Goal: Information Seeking & Learning: Learn about a topic

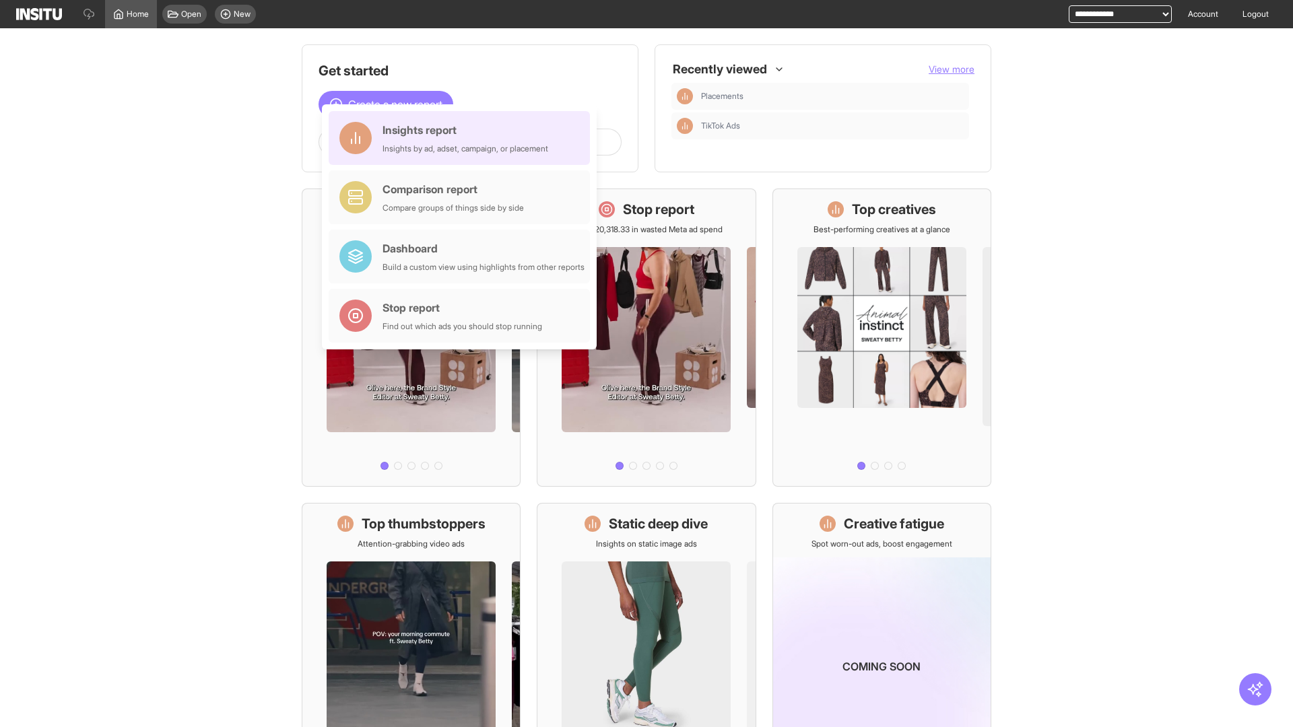
click at [463, 138] on div "Insights report Insights by ad, adset, campaign, or placement" at bounding box center [465, 138] width 166 height 32
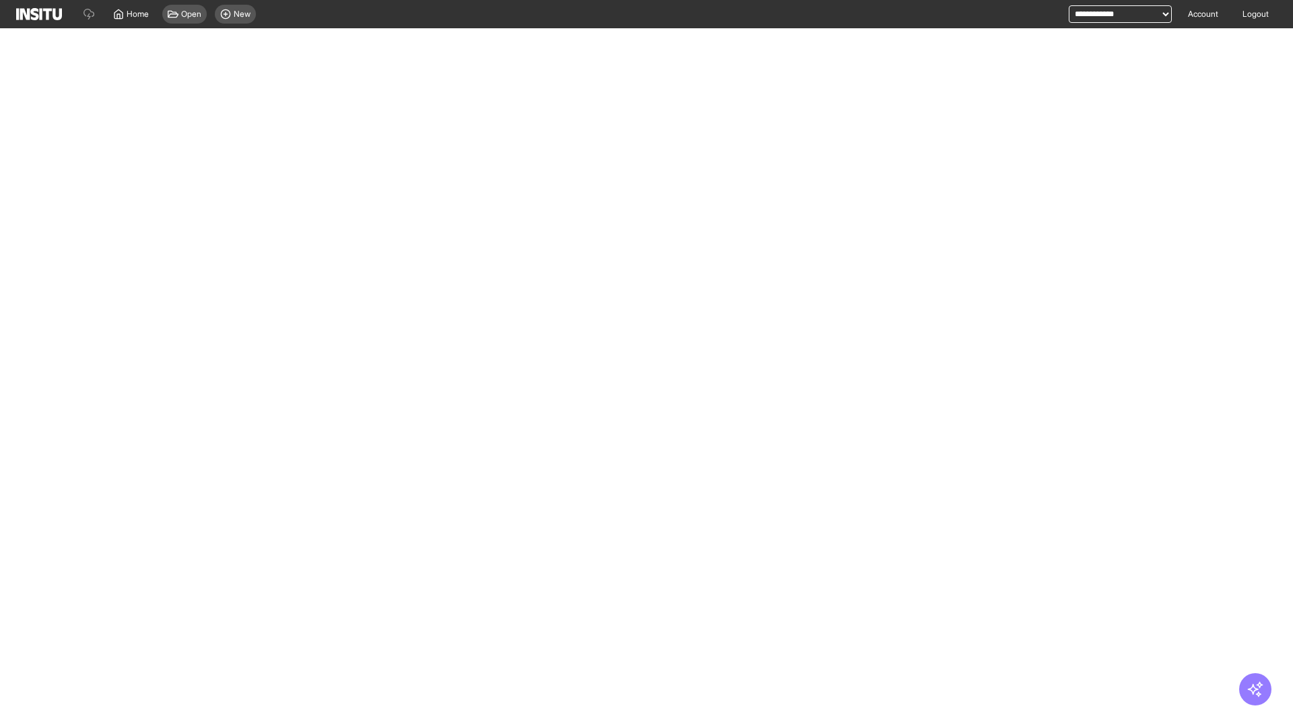
select select "**"
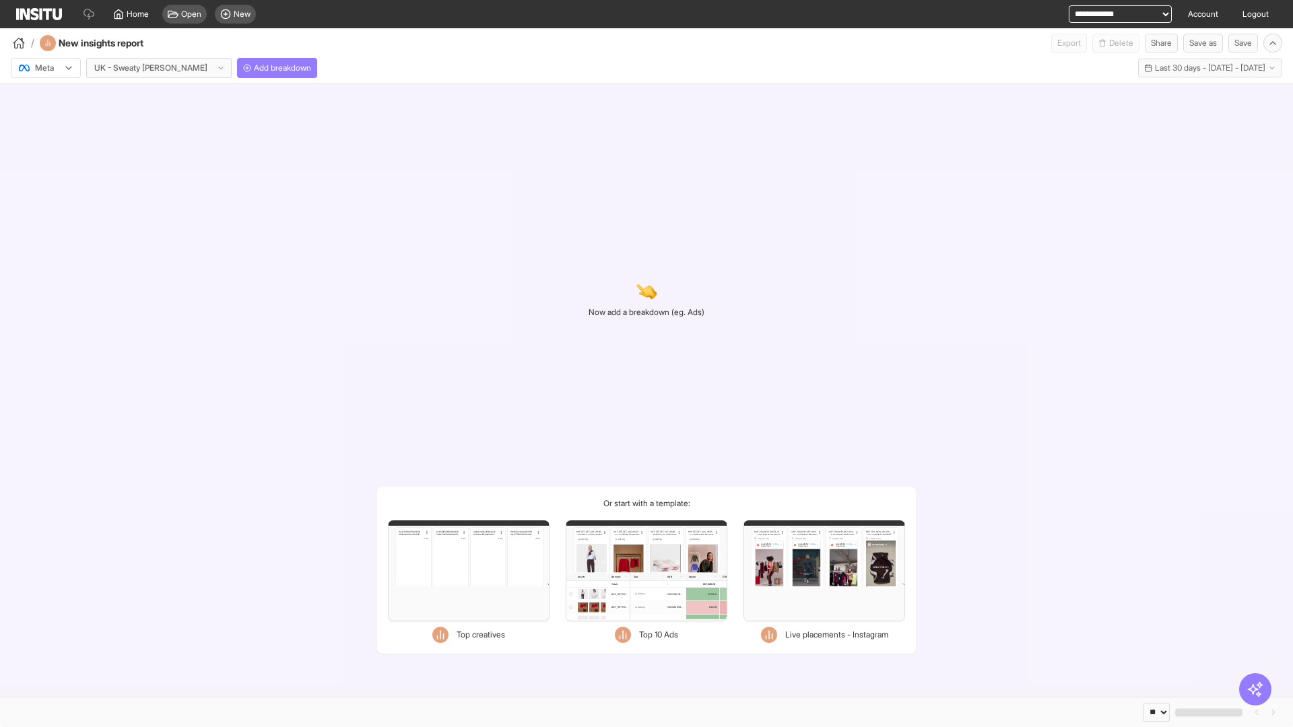
click at [46, 68] on div at bounding box center [37, 67] width 38 height 13
click at [45, 97] on span "Meta" at bounding box center [45, 97] width 18 height 12
click at [254, 68] on span "Add breakdown" at bounding box center [282, 68] width 57 height 11
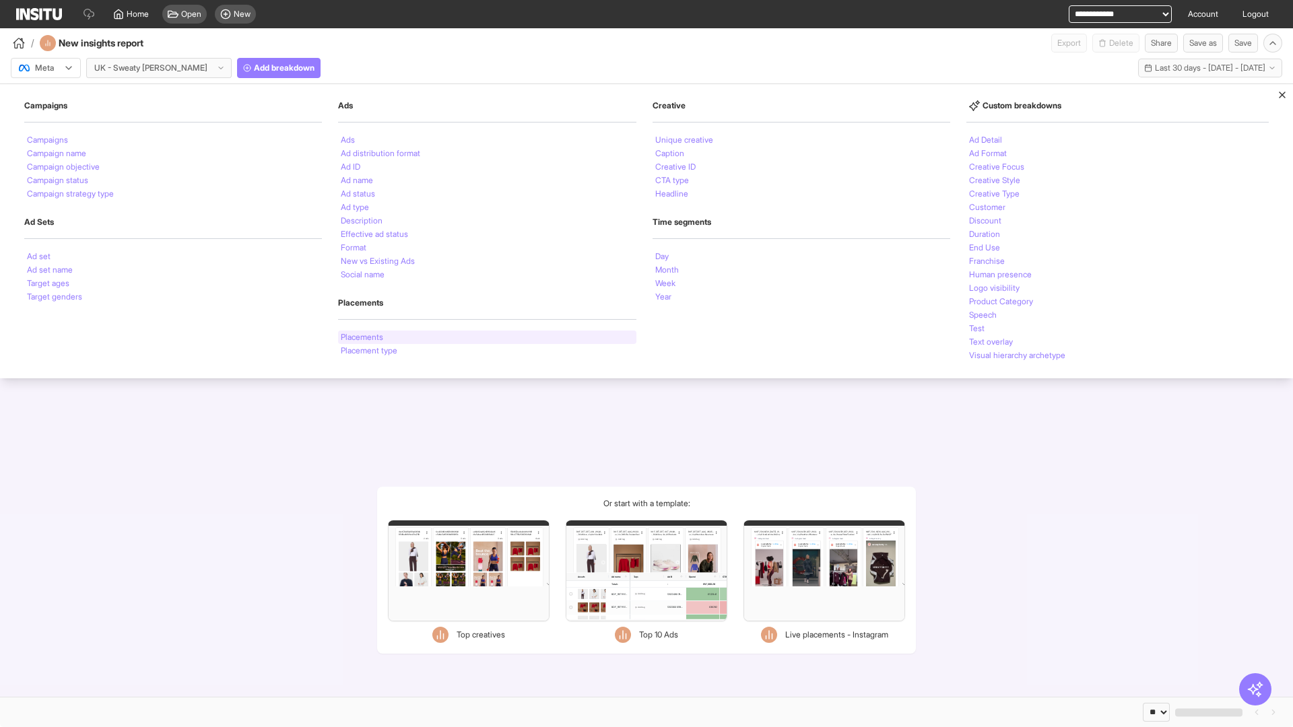
click at [362, 337] on li "Placements" at bounding box center [362, 337] width 42 height 8
